Goal: Use online tool/utility

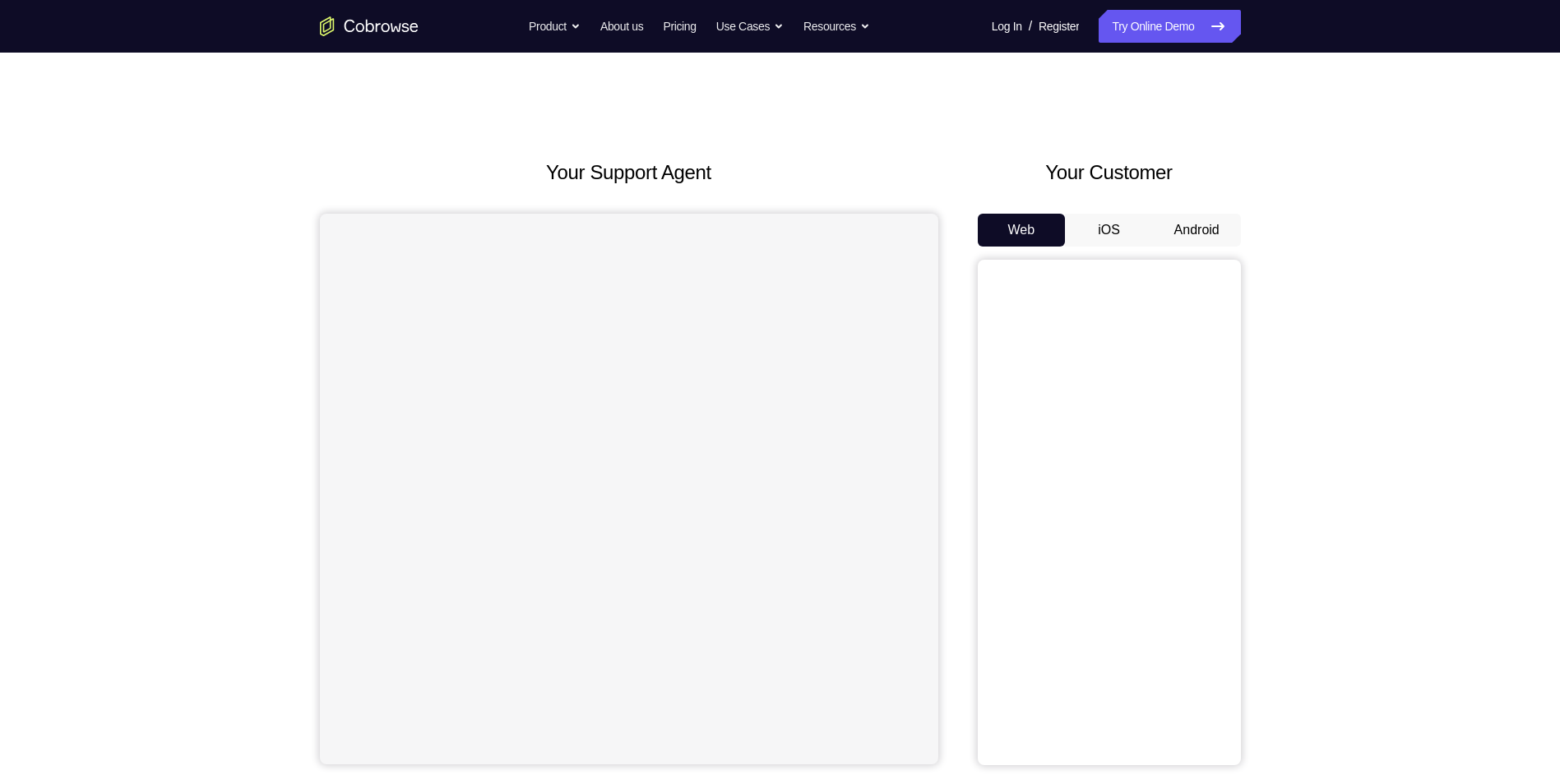
click at [1189, 232] on button "Android" at bounding box center [1196, 229] width 88 height 32
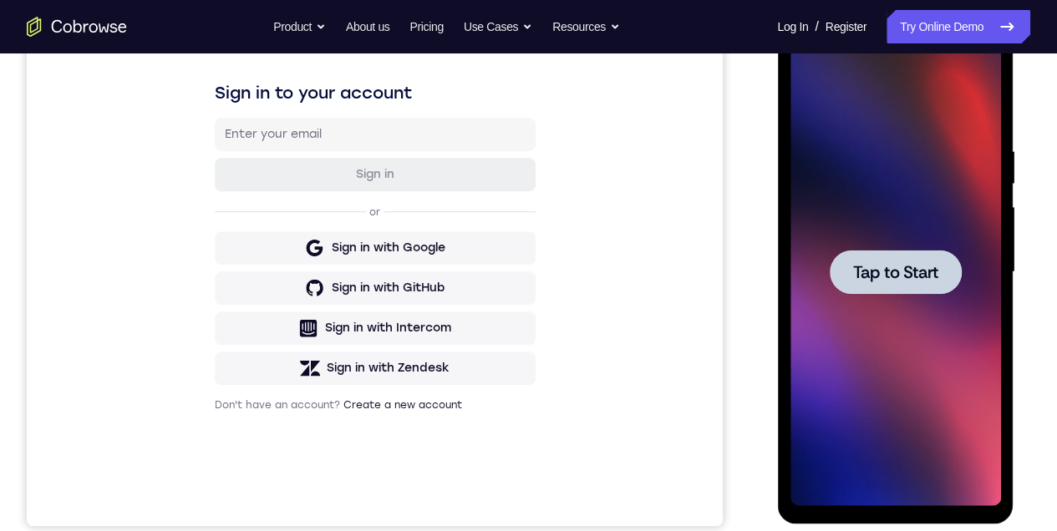
drag, startPoint x: 899, startPoint y: 261, endPoint x: 1549, endPoint y: 298, distance: 651.1
click at [899, 264] on span "Tap to Start" at bounding box center [894, 272] width 85 height 17
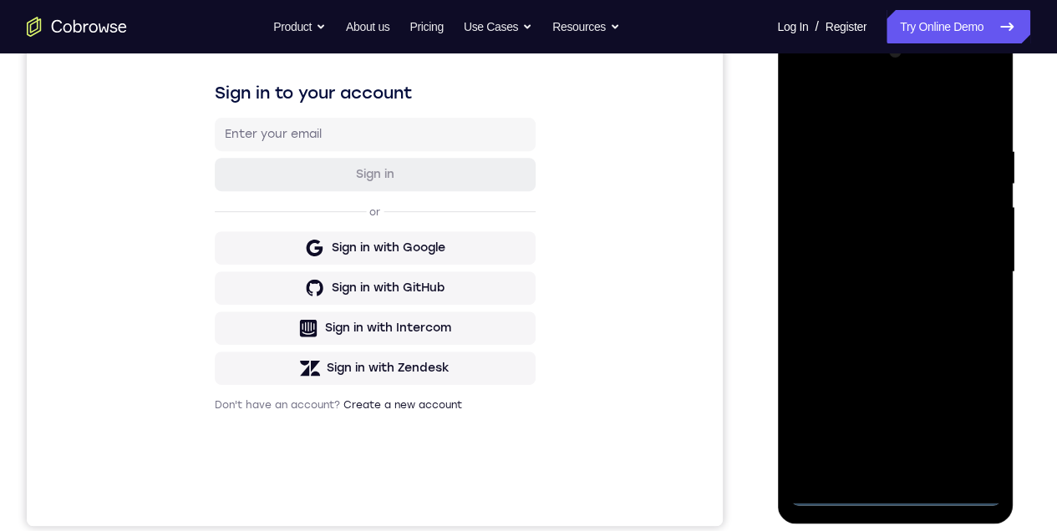
click at [888, 495] on div at bounding box center [894, 272] width 211 height 468
drag, startPoint x: 973, startPoint y: 416, endPoint x: 963, endPoint y: 435, distance: 21.7
click at [972, 416] on div at bounding box center [894, 272] width 211 height 468
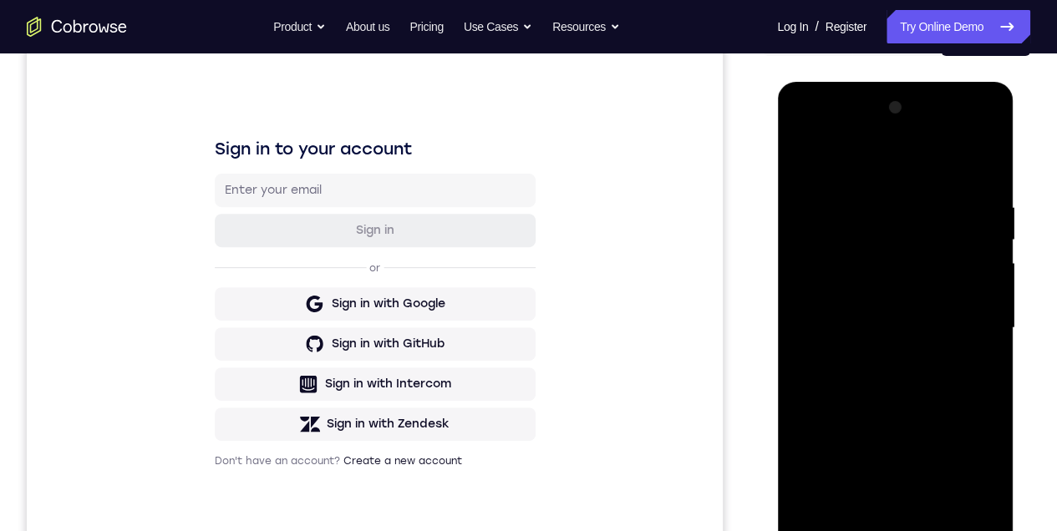
click at [805, 136] on div at bounding box center [894, 328] width 211 height 468
click at [968, 317] on div at bounding box center [894, 328] width 211 height 468
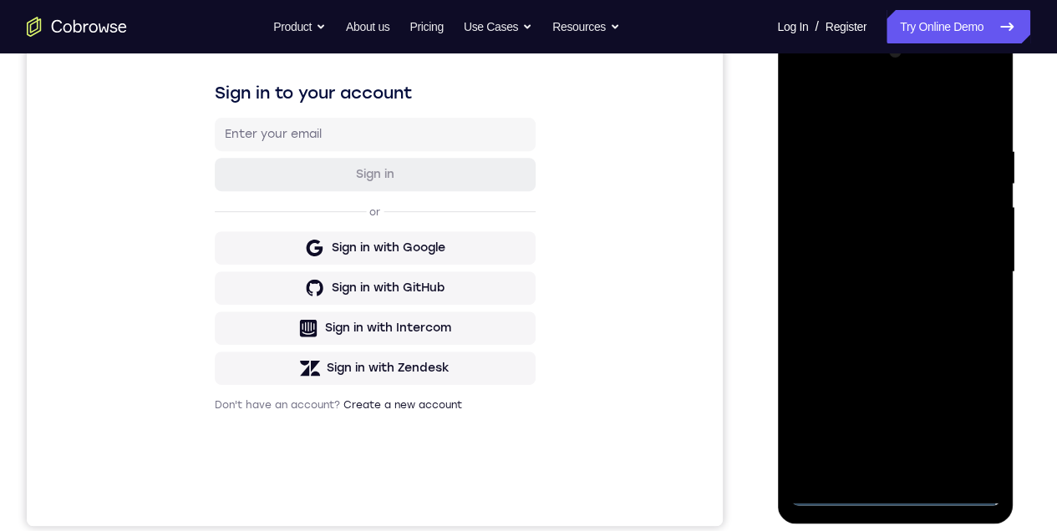
click at [876, 301] on div at bounding box center [894, 272] width 211 height 468
click at [876, 259] on div at bounding box center [894, 272] width 211 height 468
click at [842, 241] on div at bounding box center [894, 272] width 211 height 468
click at [833, 267] on div at bounding box center [894, 272] width 211 height 468
click at [855, 322] on div at bounding box center [894, 272] width 211 height 468
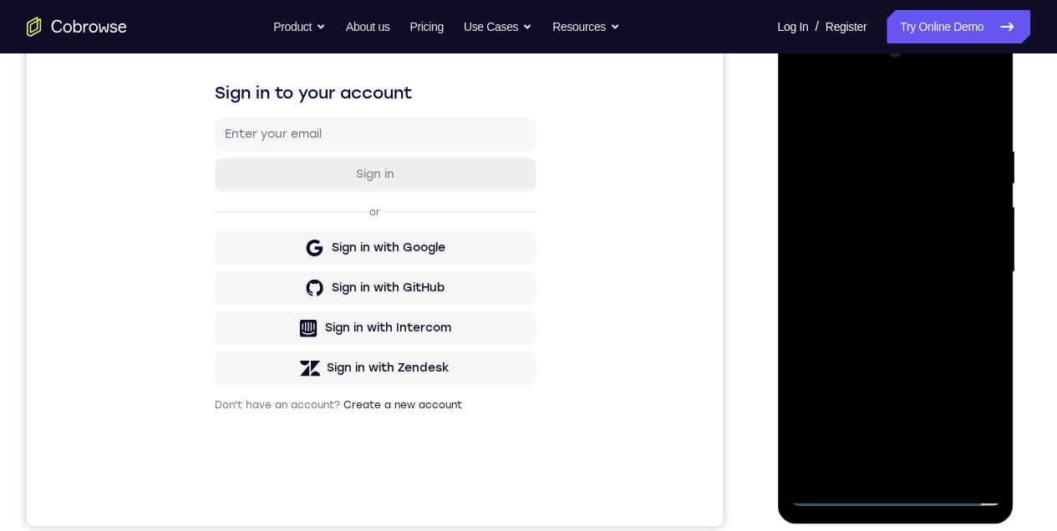
click at [873, 317] on div at bounding box center [894, 272] width 211 height 468
click at [850, 326] on div at bounding box center [894, 272] width 211 height 468
click at [895, 343] on div at bounding box center [894, 272] width 211 height 468
click at [981, 466] on div at bounding box center [894, 272] width 211 height 468
click at [935, 466] on div at bounding box center [894, 272] width 211 height 468
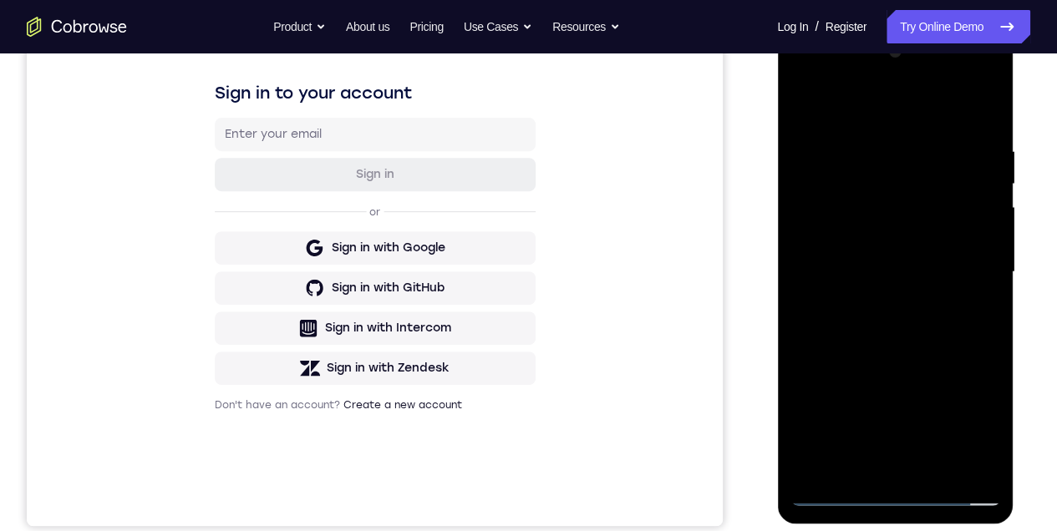
click at [908, 359] on div at bounding box center [894, 272] width 211 height 468
click at [880, 301] on div at bounding box center [894, 272] width 211 height 468
click at [838, 459] on div at bounding box center [894, 272] width 211 height 468
click at [967, 317] on div at bounding box center [894, 272] width 211 height 468
click at [800, 112] on div at bounding box center [894, 272] width 211 height 468
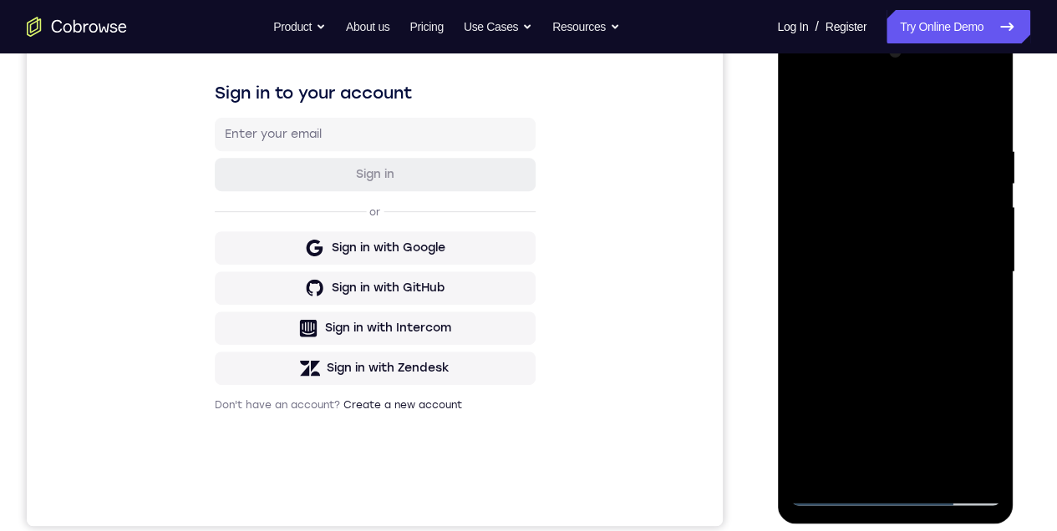
click at [875, 298] on div at bounding box center [894, 272] width 211 height 468
click at [886, 344] on div at bounding box center [894, 272] width 211 height 468
click at [806, 102] on div at bounding box center [894, 272] width 211 height 468
drag, startPoint x: 919, startPoint y: 399, endPoint x: 914, endPoint y: 311, distance: 87.9
click at [915, 319] on div at bounding box center [894, 272] width 211 height 468
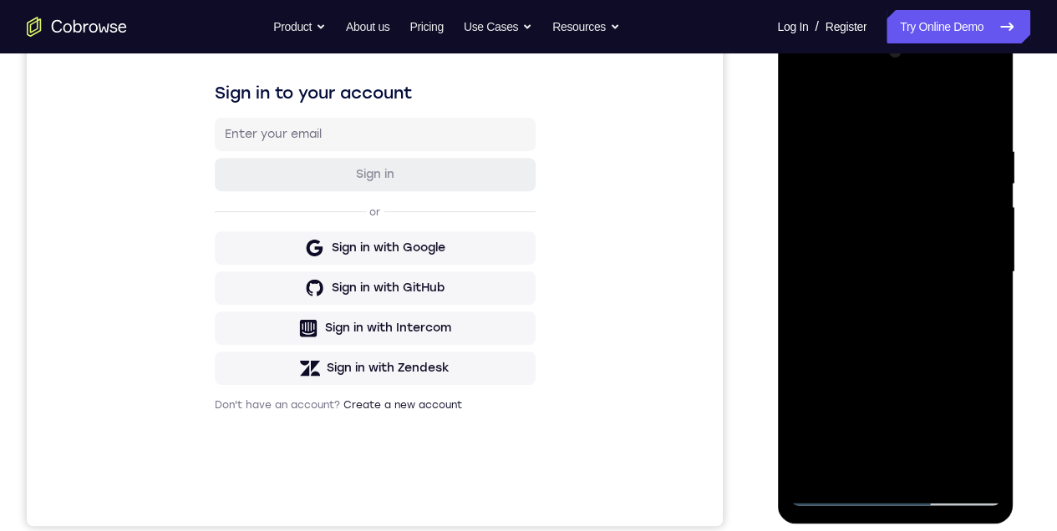
click at [984, 264] on div at bounding box center [894, 272] width 211 height 468
click at [985, 264] on div at bounding box center [894, 272] width 211 height 468
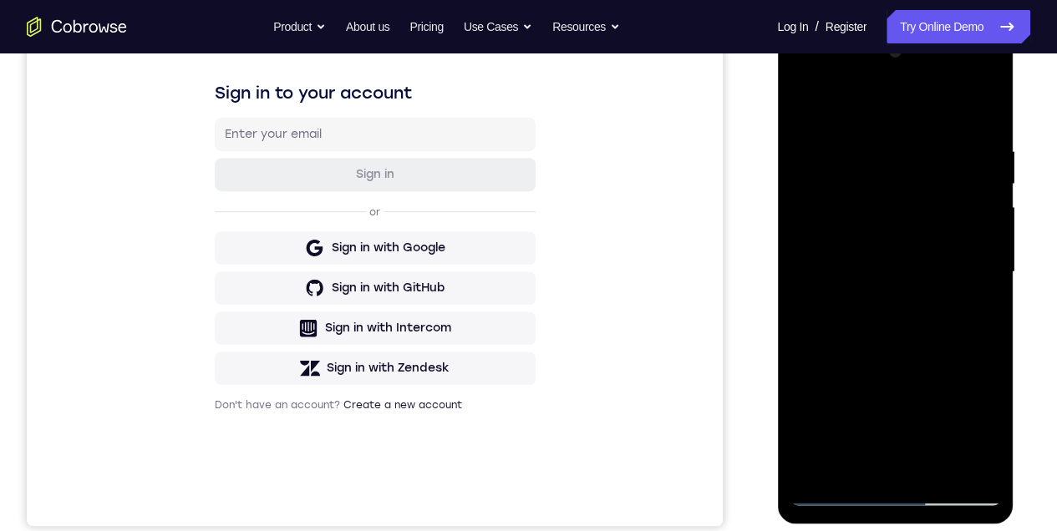
click at [805, 414] on div at bounding box center [894, 272] width 211 height 468
click at [985, 265] on div at bounding box center [894, 272] width 211 height 468
click at [987, 266] on div at bounding box center [894, 272] width 211 height 468
click at [983, 266] on div at bounding box center [894, 272] width 211 height 468
click at [935, 467] on div at bounding box center [894, 272] width 211 height 468
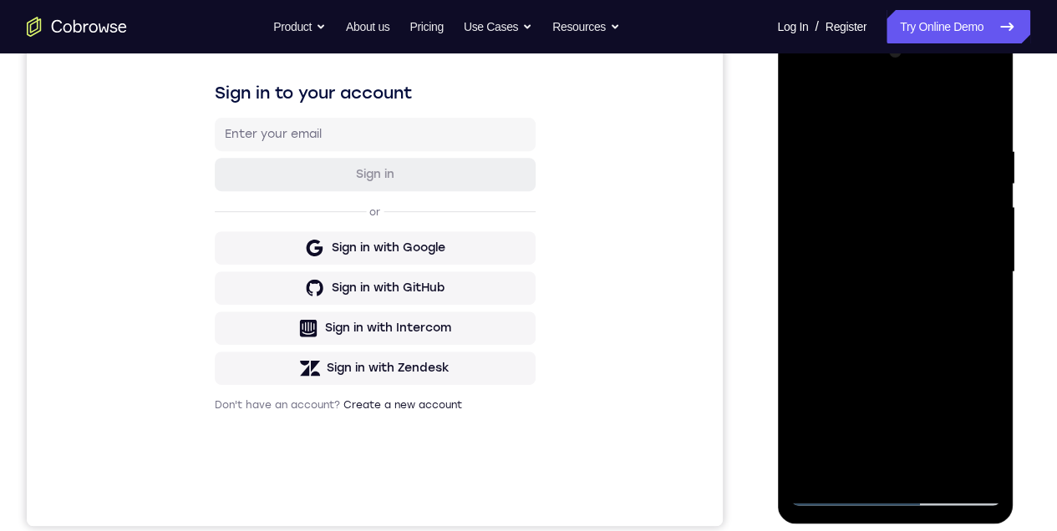
click at [864, 297] on div at bounding box center [894, 272] width 211 height 468
click at [858, 466] on div at bounding box center [894, 272] width 211 height 468
click at [938, 368] on div at bounding box center [894, 272] width 211 height 468
drag, startPoint x: 938, startPoint y: 368, endPoint x: 947, endPoint y: 325, distance: 44.2
click at [938, 368] on div at bounding box center [894, 272] width 211 height 468
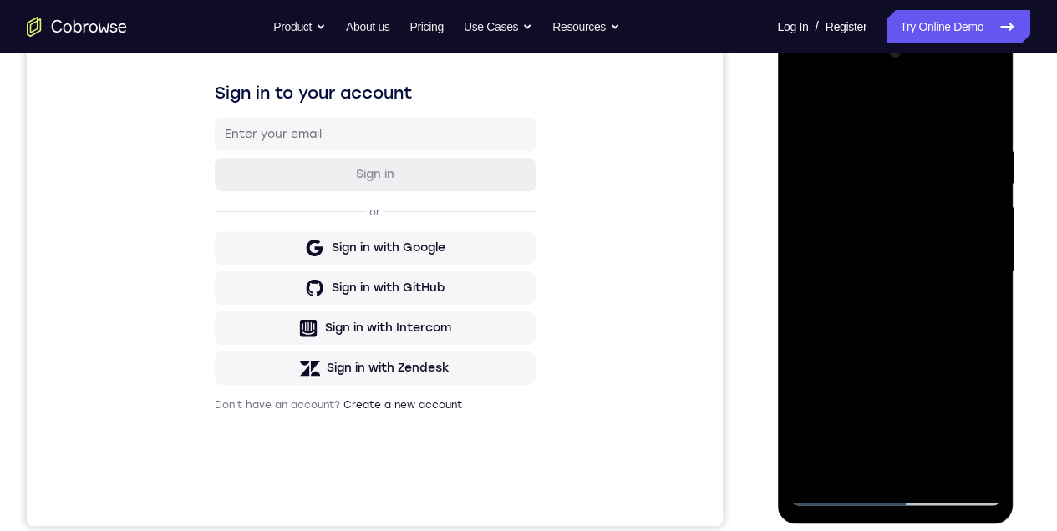
click at [972, 303] on div at bounding box center [894, 272] width 211 height 468
click at [806, 110] on div at bounding box center [894, 272] width 211 height 468
drag, startPoint x: 864, startPoint y: 410, endPoint x: 868, endPoint y: 283, distance: 127.1
click at [868, 283] on div at bounding box center [894, 272] width 211 height 468
drag, startPoint x: 879, startPoint y: 421, endPoint x: 875, endPoint y: 334, distance: 87.0
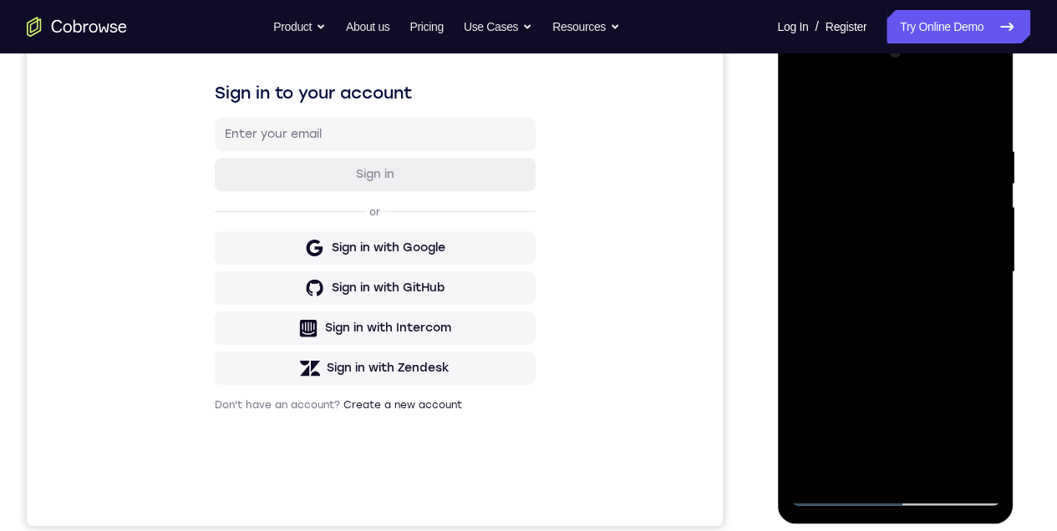
click at [874, 334] on div at bounding box center [894, 272] width 211 height 468
drag, startPoint x: 870, startPoint y: 409, endPoint x: 878, endPoint y: 318, distance: 90.6
click at [878, 316] on div at bounding box center [894, 272] width 211 height 468
drag, startPoint x: 873, startPoint y: 393, endPoint x: 883, endPoint y: 336, distance: 58.5
click at [881, 331] on div at bounding box center [894, 272] width 211 height 468
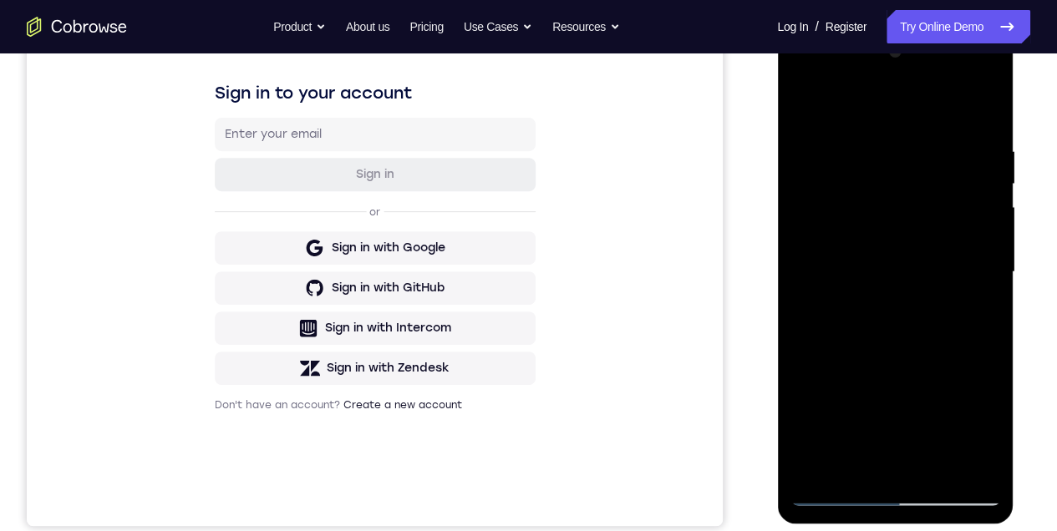
drag, startPoint x: 878, startPoint y: 436, endPoint x: 876, endPoint y: 329, distance: 107.0
click at [874, 327] on div at bounding box center [894, 272] width 211 height 468
drag, startPoint x: 884, startPoint y: 373, endPoint x: 891, endPoint y: 313, distance: 59.8
click at [890, 316] on div at bounding box center [894, 272] width 211 height 468
drag, startPoint x: 893, startPoint y: 430, endPoint x: 890, endPoint y: 302, distance: 127.9
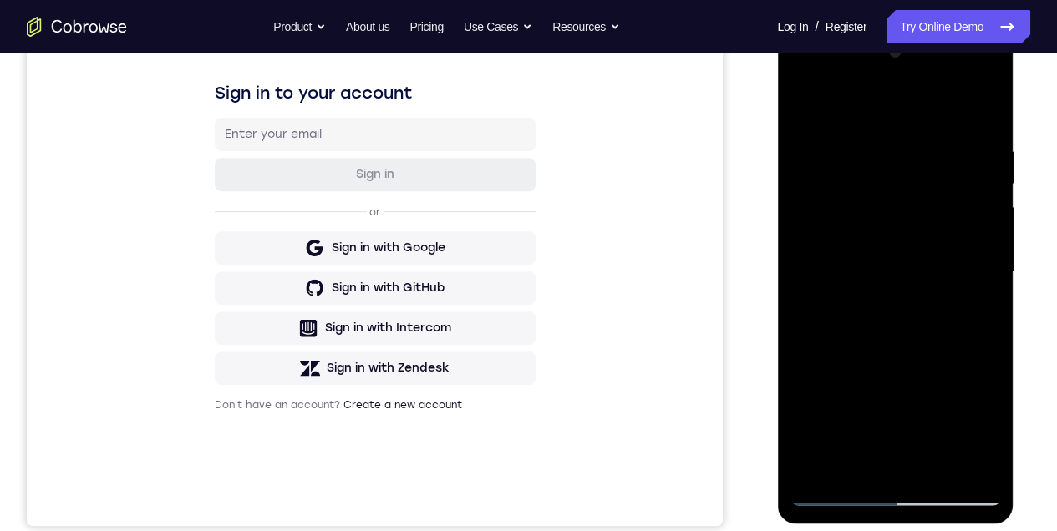
click at [890, 302] on div at bounding box center [894, 272] width 211 height 468
click at [879, 411] on div at bounding box center [894, 272] width 211 height 468
click at [852, 463] on div at bounding box center [894, 272] width 211 height 468
click at [804, 372] on div at bounding box center [894, 272] width 211 height 468
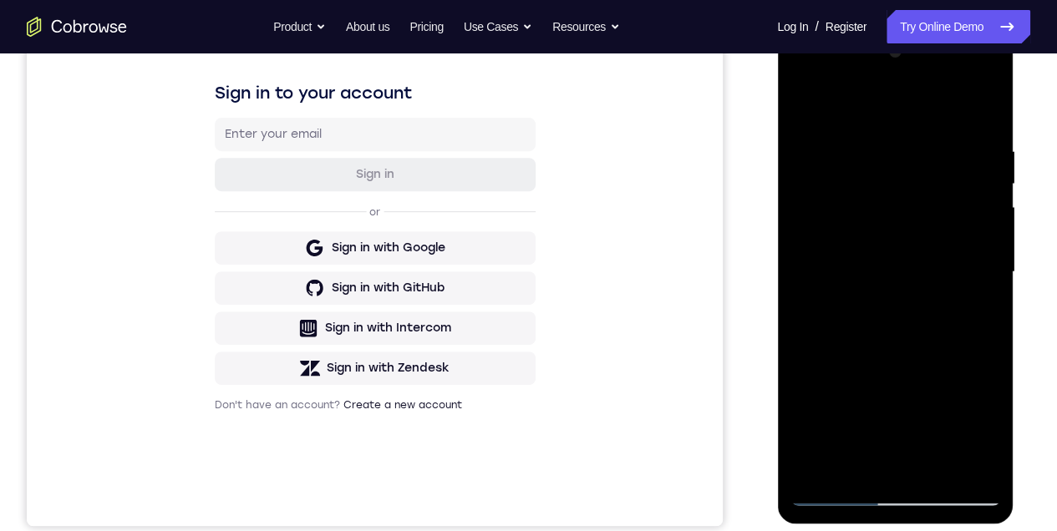
click at [979, 301] on div at bounding box center [894, 272] width 211 height 468
click at [805, 109] on div at bounding box center [894, 272] width 211 height 468
click at [804, 104] on div at bounding box center [894, 272] width 211 height 468
click at [868, 132] on div at bounding box center [894, 272] width 211 height 468
click at [959, 464] on div at bounding box center [894, 272] width 211 height 468
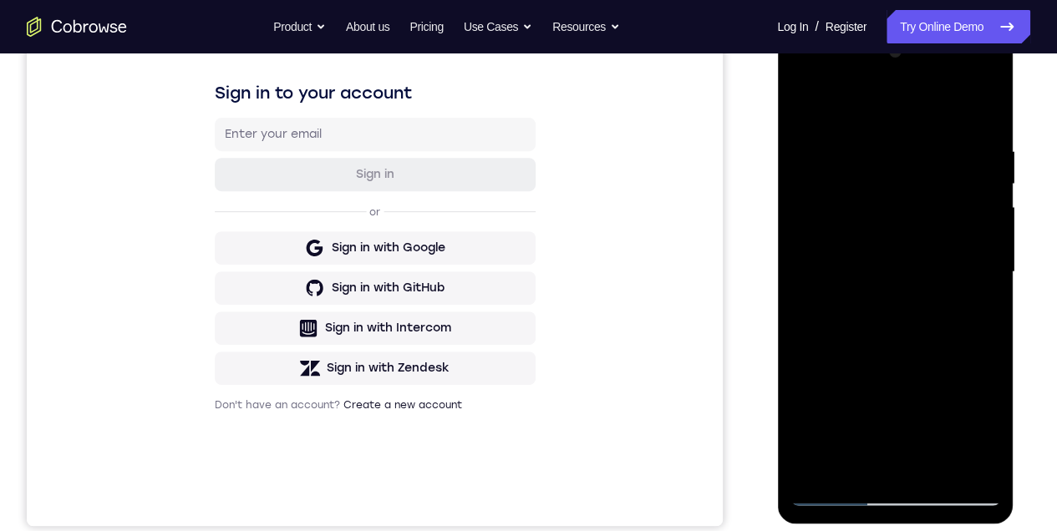
drag, startPoint x: 969, startPoint y: 234, endPoint x: 841, endPoint y: 266, distance: 131.7
click at [855, 263] on div at bounding box center [894, 272] width 211 height 468
click at [972, 238] on div at bounding box center [894, 272] width 211 height 468
click at [806, 257] on div at bounding box center [894, 272] width 211 height 468
click at [965, 231] on div at bounding box center [894, 272] width 211 height 468
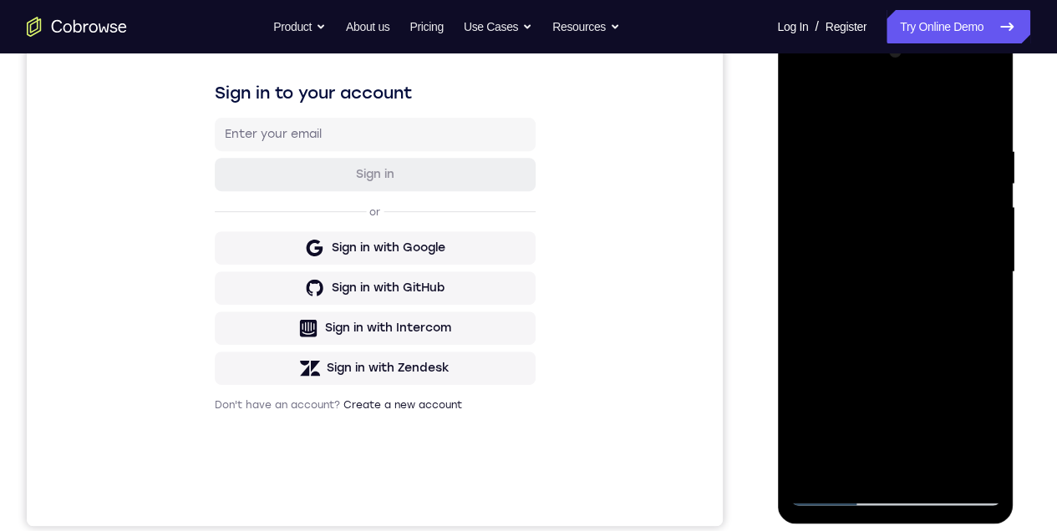
click at [812, 257] on div at bounding box center [894, 272] width 211 height 468
click at [951, 236] on div at bounding box center [894, 272] width 211 height 468
click at [977, 211] on div at bounding box center [894, 272] width 211 height 468
click at [972, 200] on div at bounding box center [894, 272] width 211 height 468
click at [826, 232] on div at bounding box center [894, 272] width 211 height 468
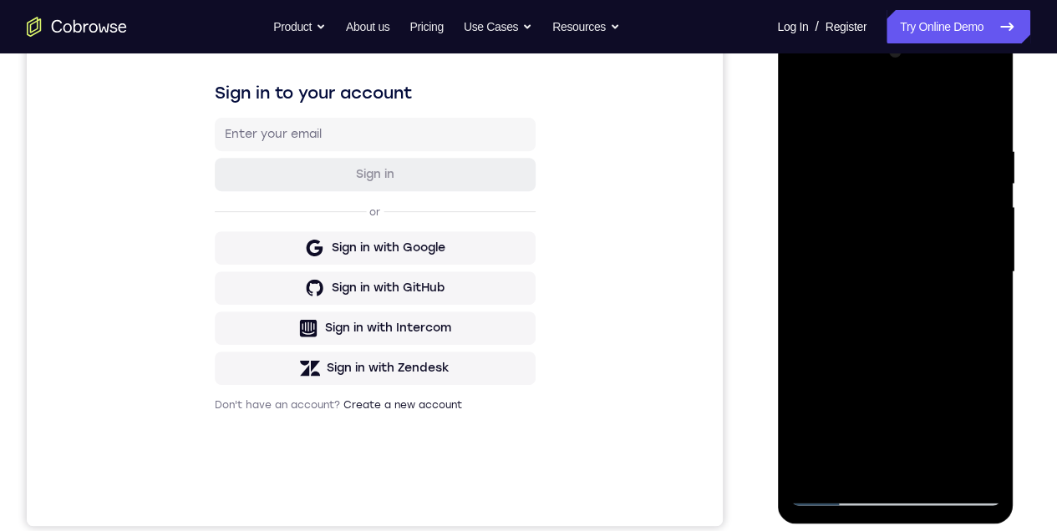
click at [973, 197] on div at bounding box center [894, 272] width 211 height 468
click at [810, 272] on div at bounding box center [894, 272] width 211 height 468
drag, startPoint x: 977, startPoint y: 241, endPoint x: 854, endPoint y: 244, distance: 122.8
click at [854, 244] on div at bounding box center [894, 272] width 211 height 468
click at [980, 224] on div at bounding box center [894, 272] width 211 height 468
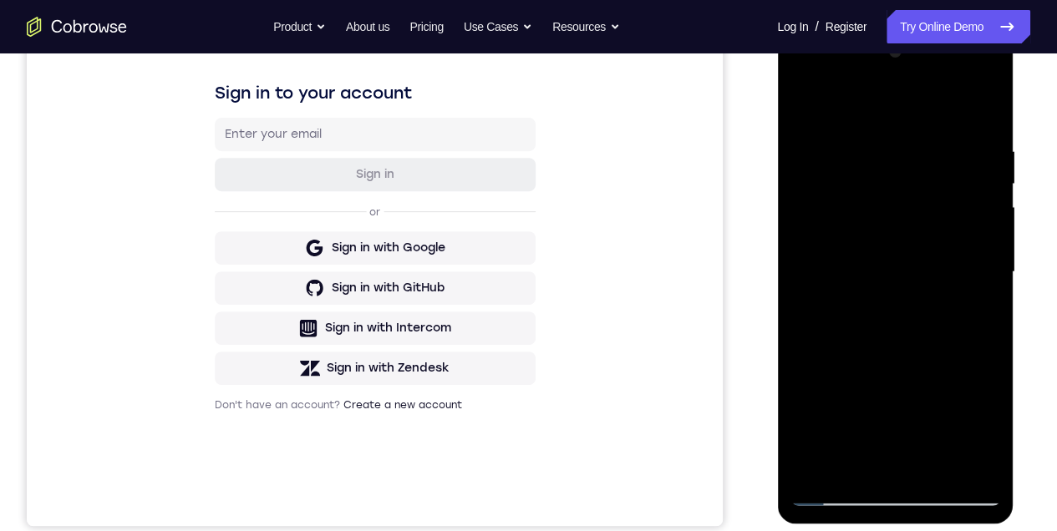
click at [973, 226] on div at bounding box center [894, 272] width 211 height 468
click at [982, 229] on div at bounding box center [894, 272] width 211 height 468
click at [976, 149] on div at bounding box center [894, 272] width 211 height 468
click at [973, 226] on div at bounding box center [894, 272] width 211 height 468
click at [979, 115] on div at bounding box center [894, 272] width 211 height 468
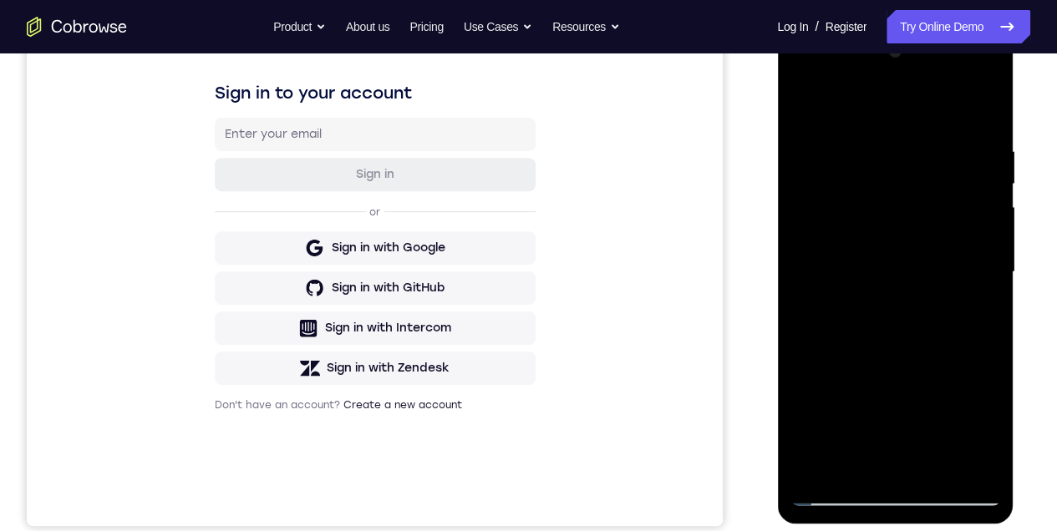
click at [940, 468] on div at bounding box center [894, 272] width 211 height 468
click at [810, 104] on div at bounding box center [894, 272] width 211 height 468
drag, startPoint x: 941, startPoint y: 223, endPoint x: 948, endPoint y: 133, distance: 90.5
click at [942, 211] on div at bounding box center [894, 272] width 211 height 468
click at [987, 102] on div at bounding box center [894, 272] width 211 height 468
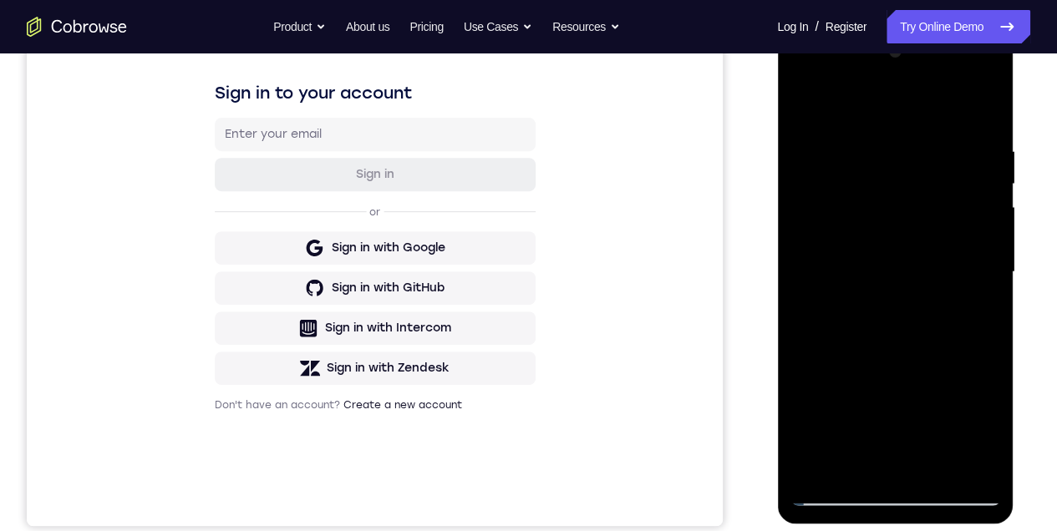
click at [806, 105] on div at bounding box center [894, 272] width 211 height 468
drag, startPoint x: 895, startPoint y: 346, endPoint x: 886, endPoint y: 206, distance: 140.7
click at [886, 209] on div at bounding box center [894, 272] width 211 height 468
drag, startPoint x: 902, startPoint y: 271, endPoint x: 905, endPoint y: 209, distance: 61.9
click at [905, 209] on div at bounding box center [894, 272] width 211 height 468
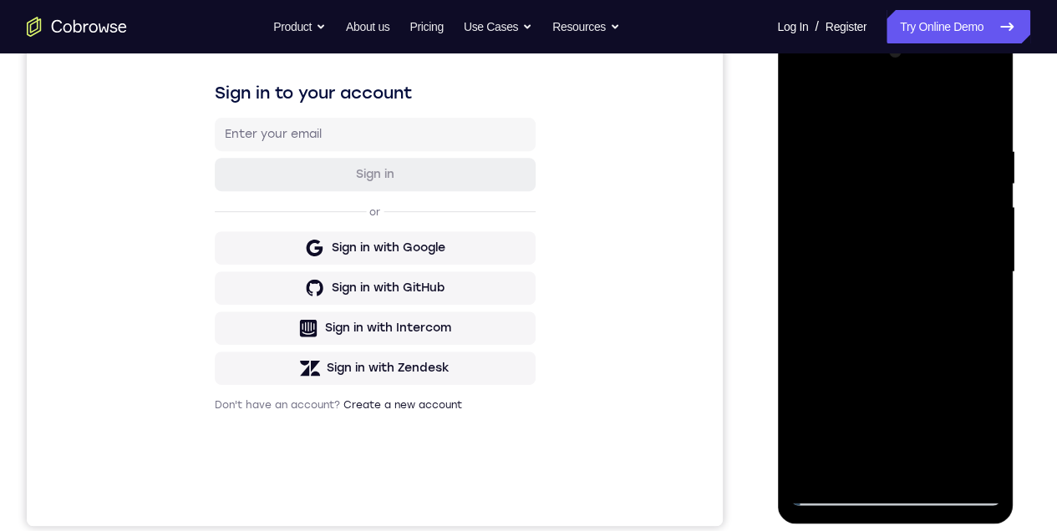
drag, startPoint x: 915, startPoint y: 279, endPoint x: 917, endPoint y: 231, distance: 48.5
click at [915, 256] on div at bounding box center [894, 272] width 211 height 468
click at [987, 233] on div at bounding box center [894, 272] width 211 height 468
drag, startPoint x: 906, startPoint y: 263, endPoint x: 919, endPoint y: 148, distance: 116.1
click at [921, 190] on div at bounding box center [894, 272] width 211 height 468
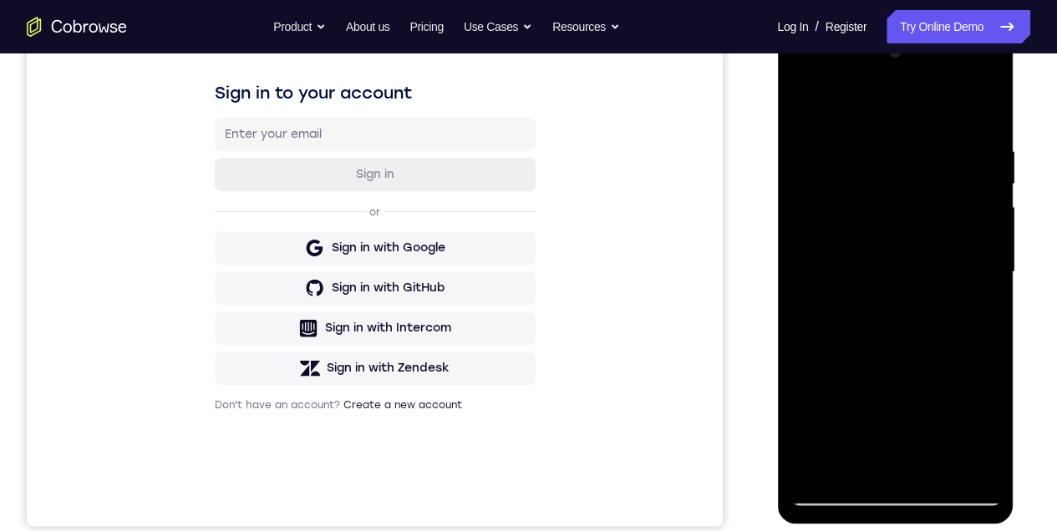
drag, startPoint x: 918, startPoint y: 267, endPoint x: 918, endPoint y: 251, distance: 15.9
click at [918, 249] on div at bounding box center [894, 272] width 211 height 468
drag, startPoint x: 927, startPoint y: 260, endPoint x: 921, endPoint y: 169, distance: 91.2
click at [921, 204] on div at bounding box center [894, 272] width 211 height 468
drag, startPoint x: 934, startPoint y: 339, endPoint x: 932, endPoint y: 209, distance: 130.4
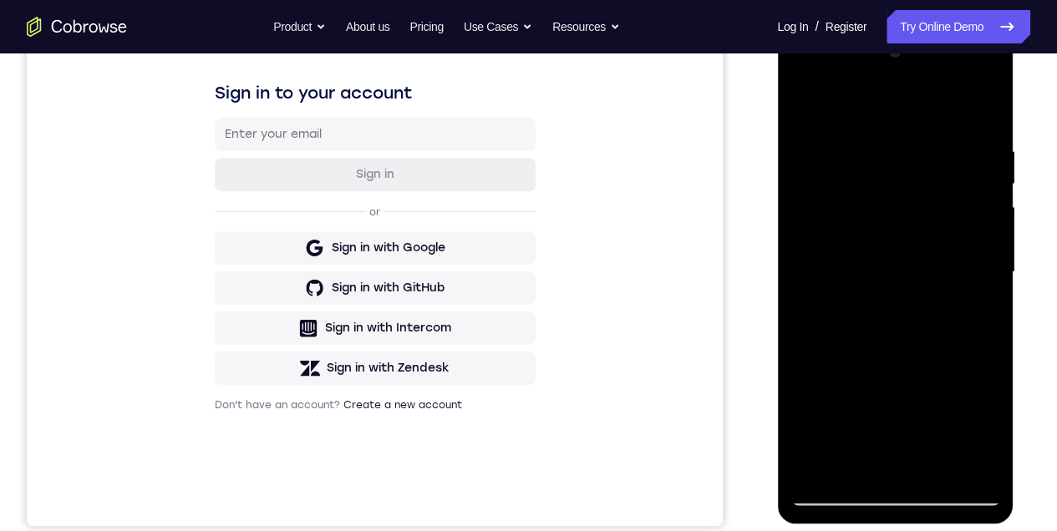
click at [931, 216] on div at bounding box center [894, 272] width 211 height 468
click at [927, 229] on div at bounding box center [894, 272] width 211 height 468
drag, startPoint x: 987, startPoint y: 195, endPoint x: 958, endPoint y: 224, distance: 40.8
click at [988, 195] on div at bounding box center [894, 272] width 211 height 468
